Goal: Information Seeking & Learning: Learn about a topic

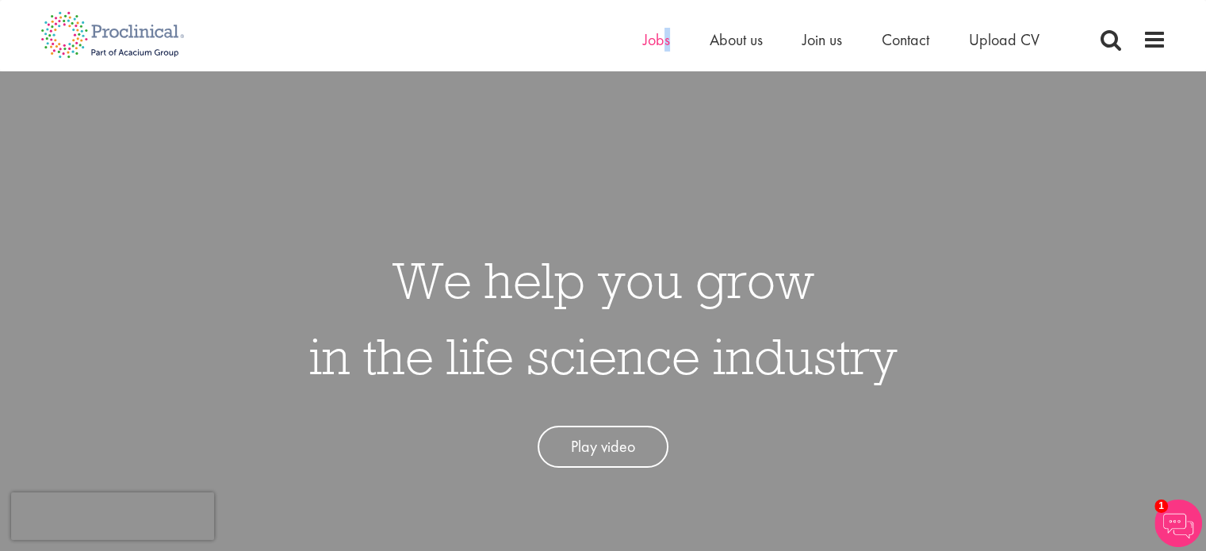
drag, startPoint x: 665, startPoint y: 52, endPoint x: 660, endPoint y: 40, distance: 13.9
click at [660, 40] on div "Home Jobs About us Join us Contact Upload CV" at bounding box center [861, 44] width 436 height 32
click at [660, 40] on span "Jobs" at bounding box center [656, 39] width 27 height 21
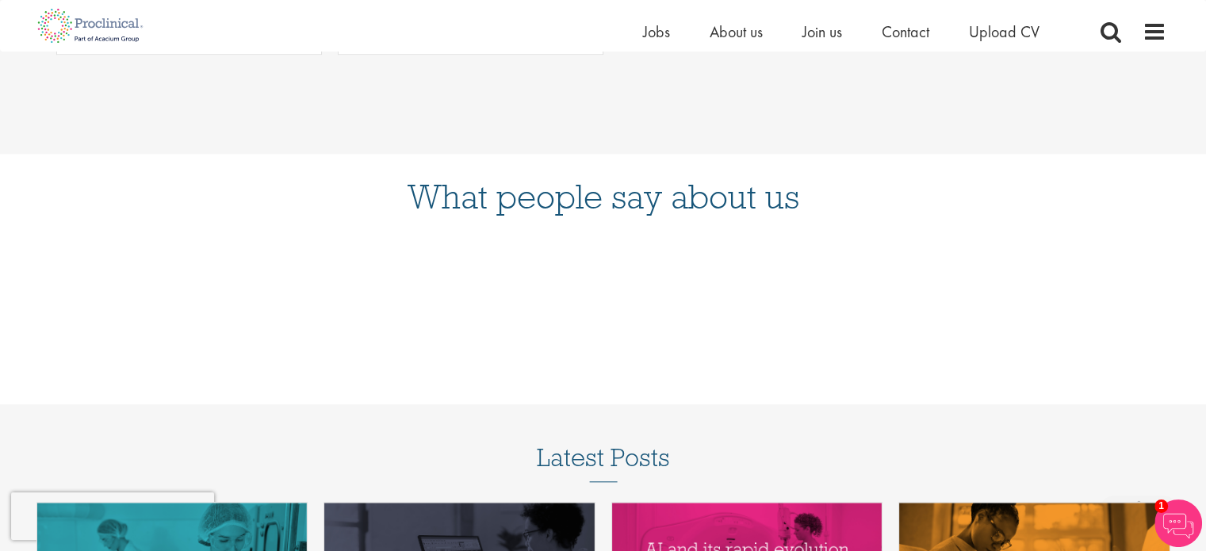
scroll to position [1531, 0]
